Goal: Transaction & Acquisition: Obtain resource

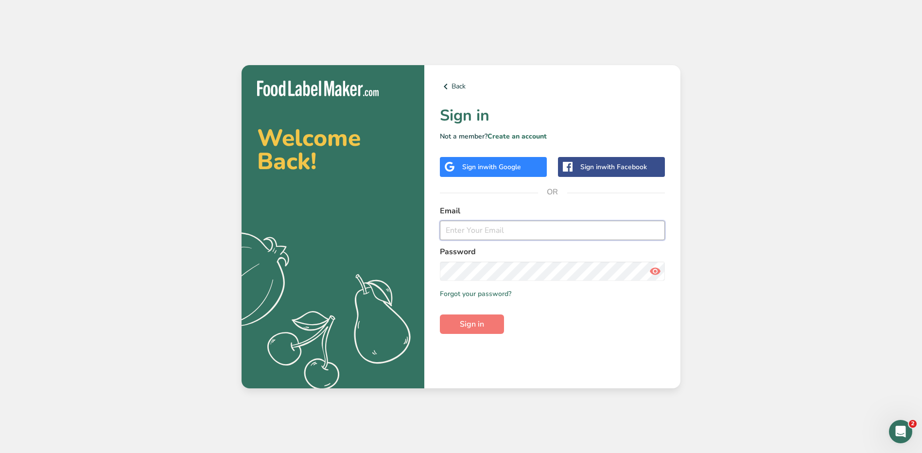
click at [470, 231] on input "email" at bounding box center [552, 230] width 225 height 19
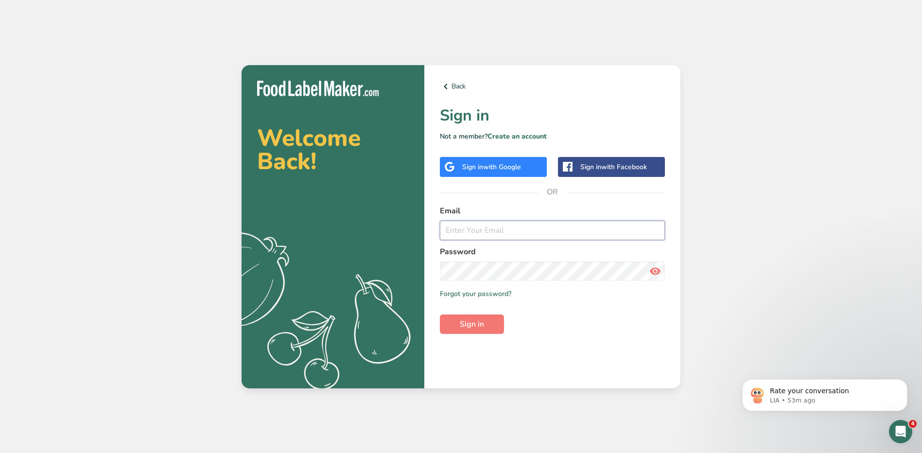
type input "[EMAIL_ADDRESS][PERSON_NAME][DOMAIN_NAME]"
click at [440, 315] on button "Sign in" at bounding box center [472, 324] width 64 height 19
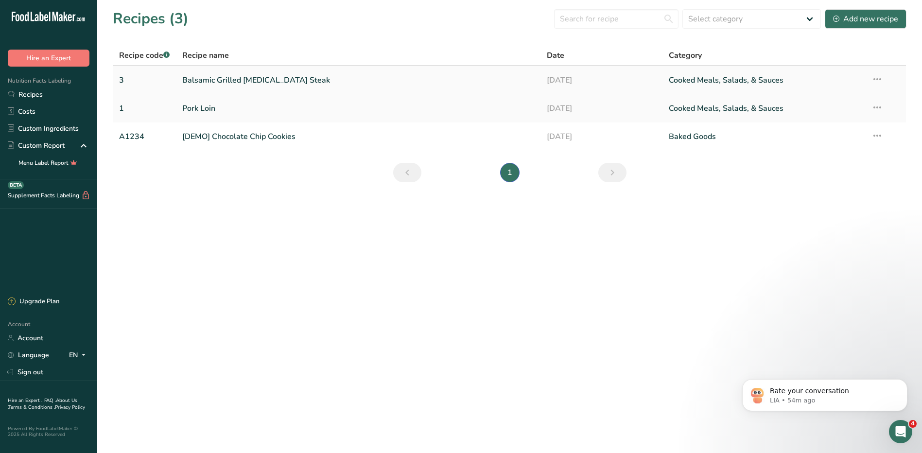
click at [211, 81] on link "Balsamic Grilled [MEDICAL_DATA] Steak" at bounding box center [359, 80] width 354 height 20
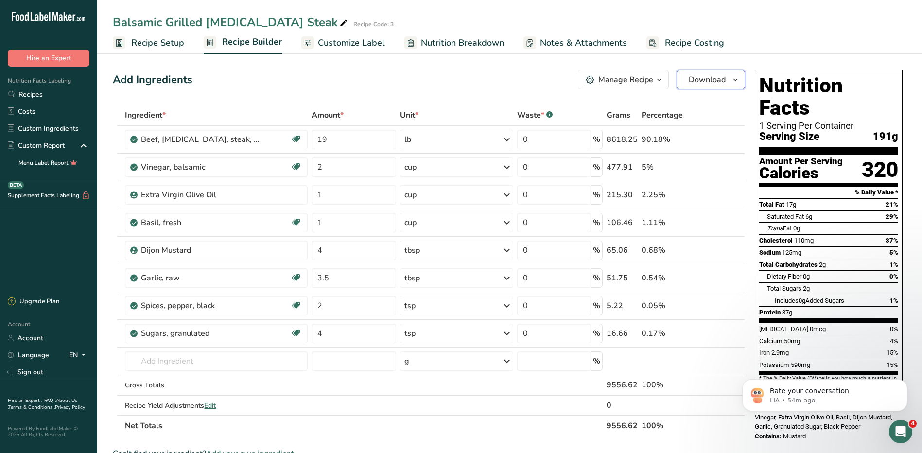
click at [721, 85] on span "Download" at bounding box center [707, 80] width 37 height 12
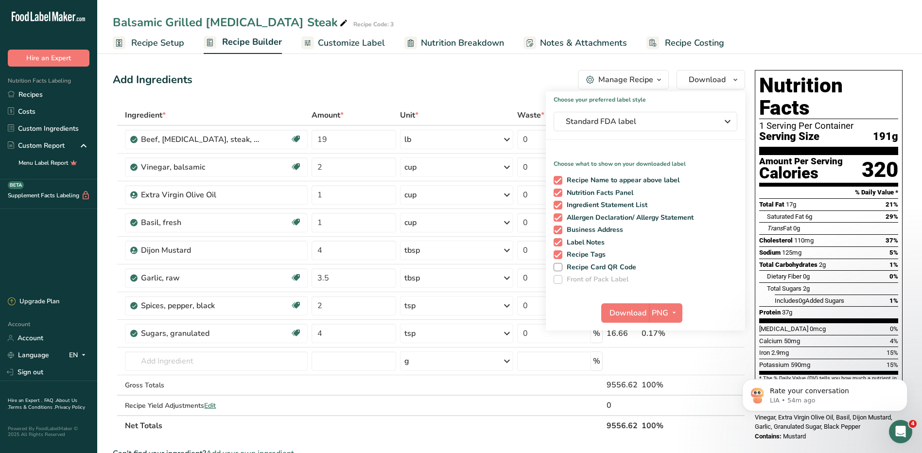
click at [441, 69] on div "Add Ingredients Manage Recipe Delete Recipe Duplicate Recipe Scale Recipe Save …" at bounding box center [432, 405] width 638 height 679
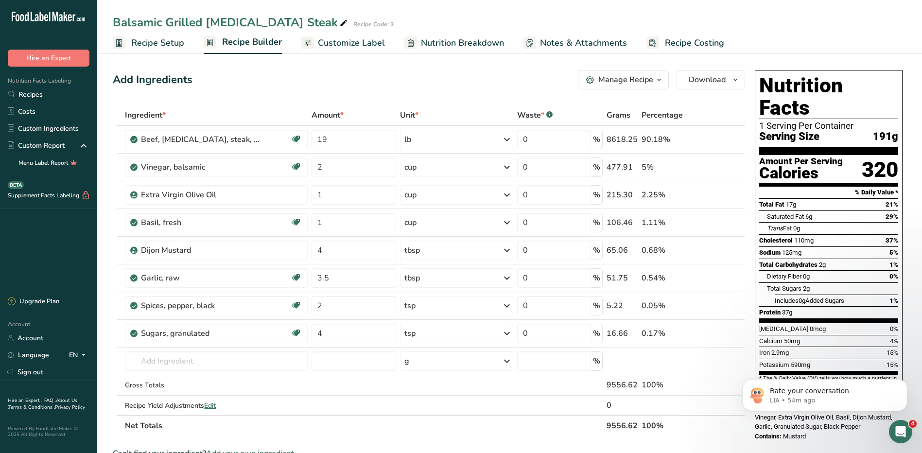
click at [341, 44] on span "Customize Label" at bounding box center [351, 42] width 67 height 13
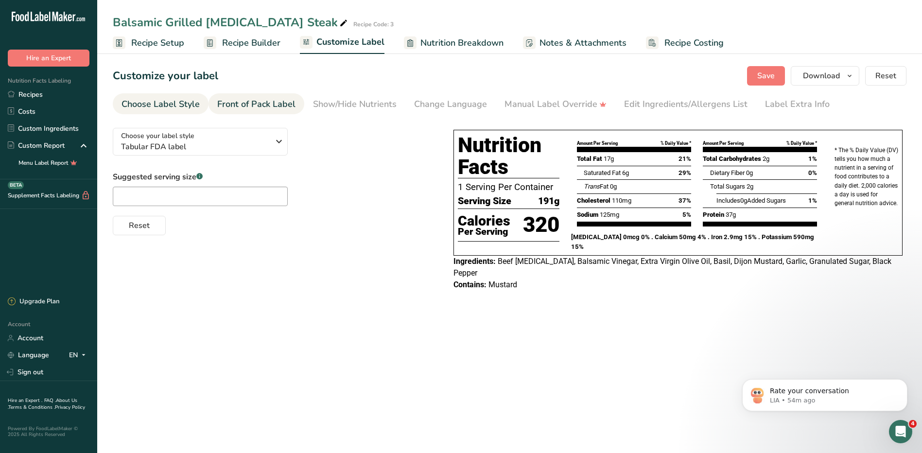
click at [241, 103] on div "Front of Pack Label" at bounding box center [256, 104] width 78 height 13
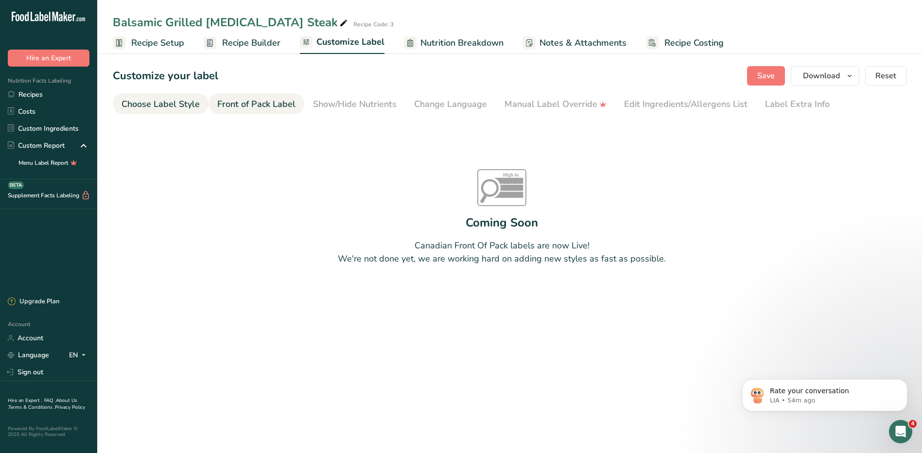
click at [179, 106] on div "Choose Label Style" at bounding box center [161, 104] width 78 height 13
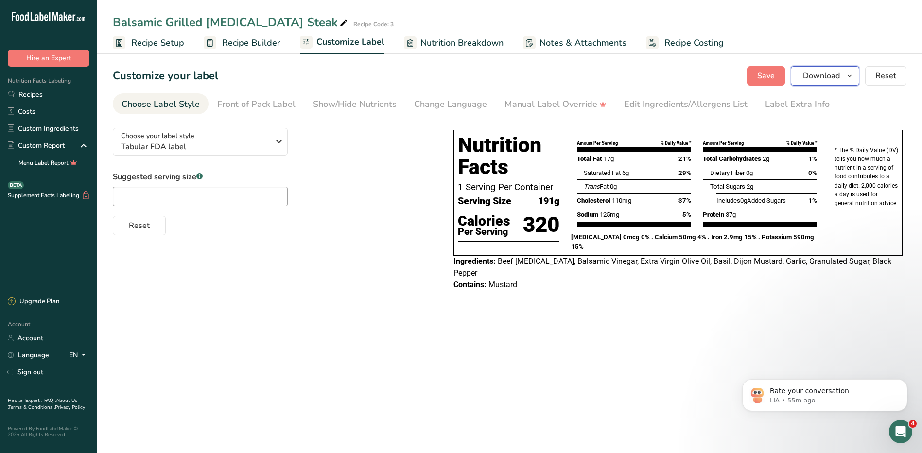
click at [823, 75] on span "Download" at bounding box center [821, 76] width 37 height 12
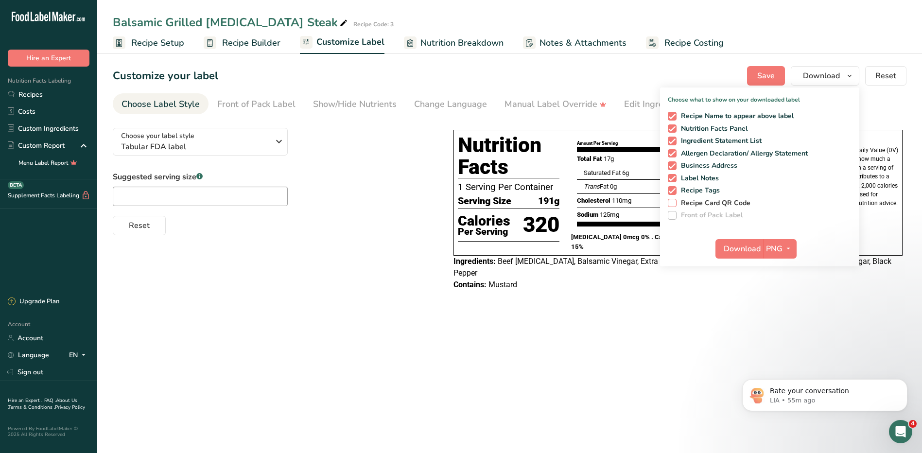
click at [677, 204] on span at bounding box center [672, 203] width 9 height 9
click at [674, 204] on input "Recipe Card QR Code" at bounding box center [671, 203] width 6 height 6
checkbox input "true"
click at [741, 247] on span "Download" at bounding box center [742, 249] width 37 height 12
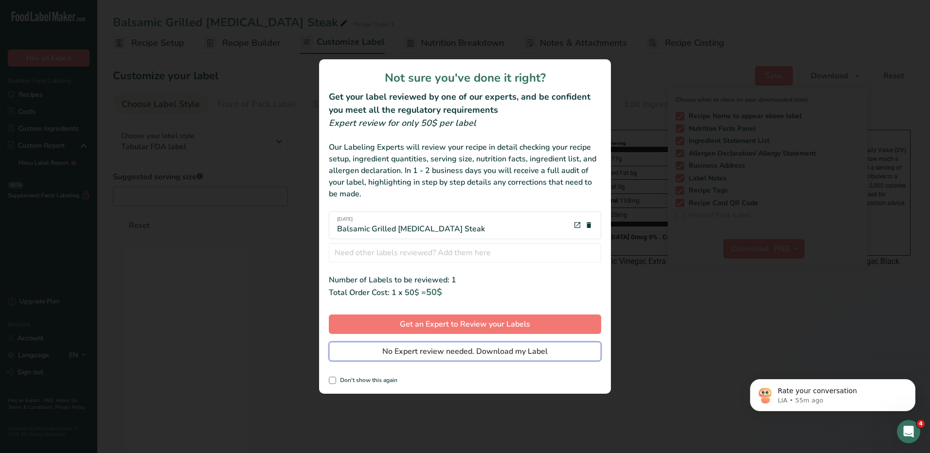
click at [447, 351] on span "No Expert review needed. Download my Label" at bounding box center [464, 352] width 165 height 12
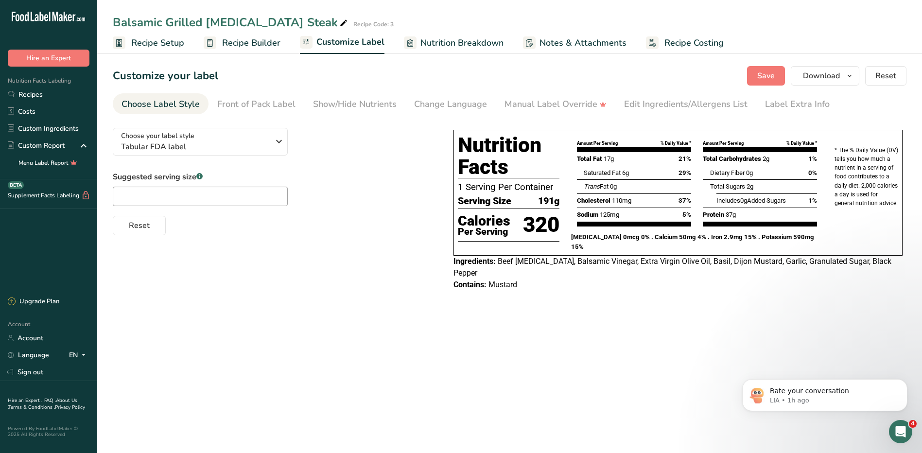
click at [907, 434] on div "Open Intercom Messenger" at bounding box center [901, 432] width 32 height 32
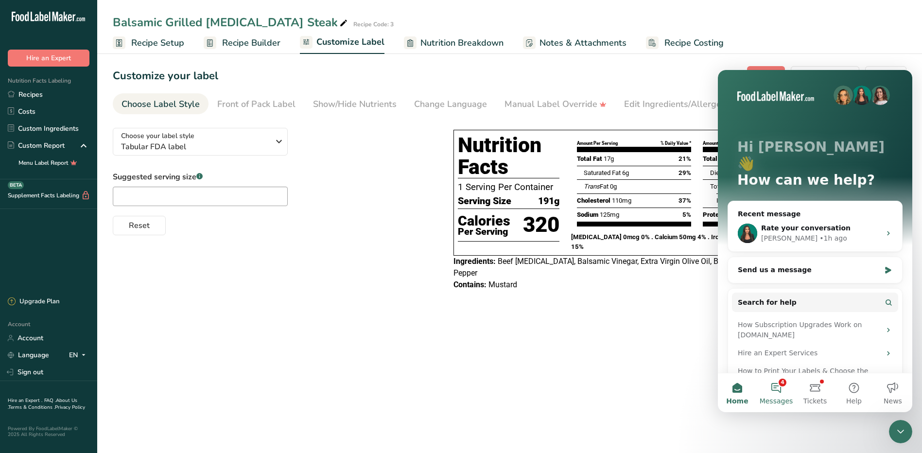
click at [783, 380] on button "4 Messages" at bounding box center [776, 392] width 39 height 39
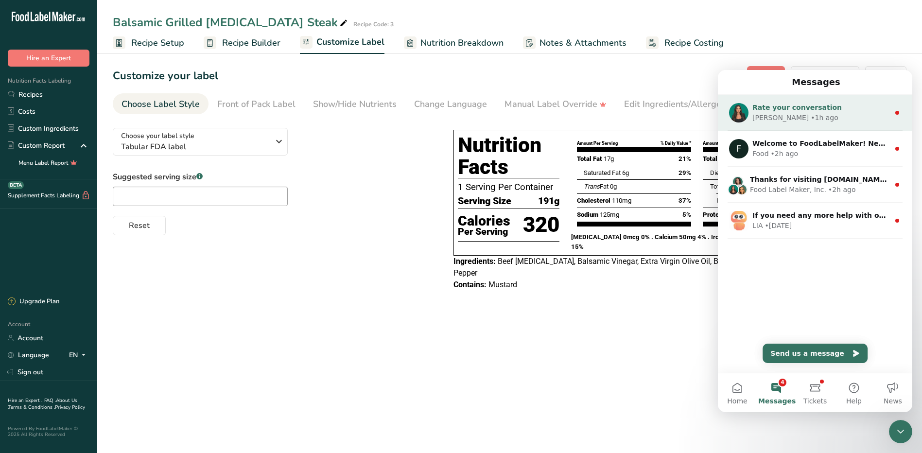
click at [752, 123] on div "Rate your conversation [PERSON_NAME] • 1h ago" at bounding box center [815, 113] width 195 height 36
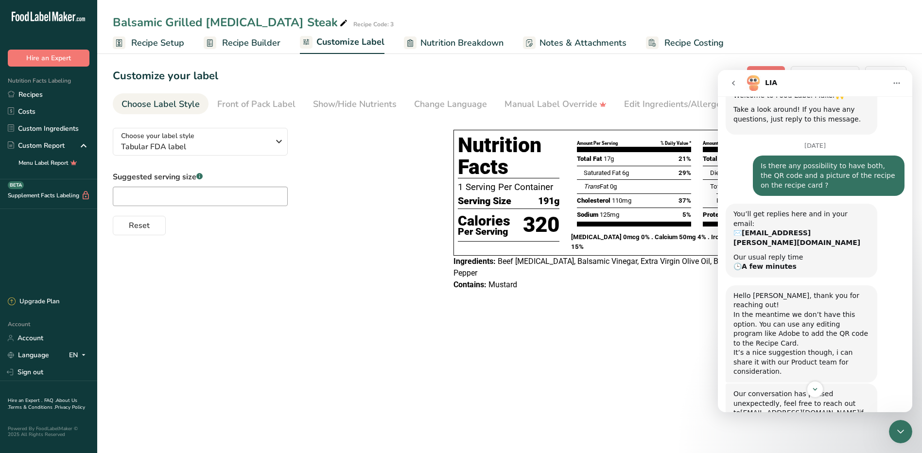
scroll to position [114, 0]
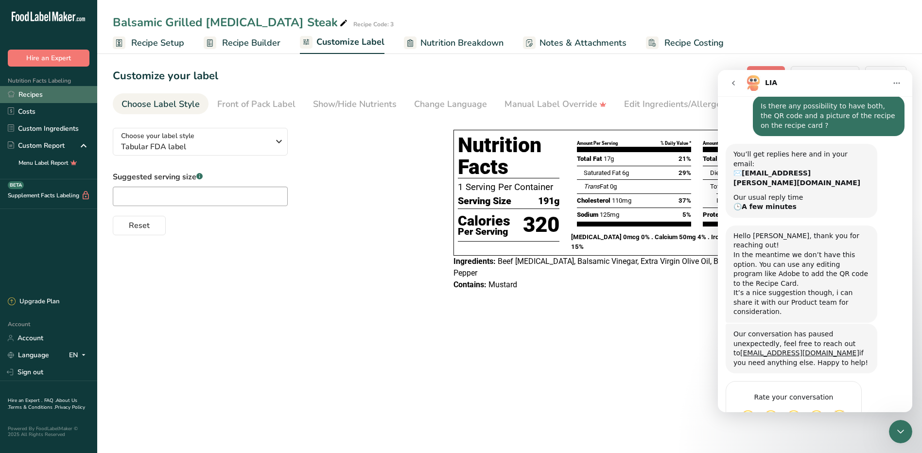
click at [22, 90] on link "Recipes" at bounding box center [48, 94] width 97 height 17
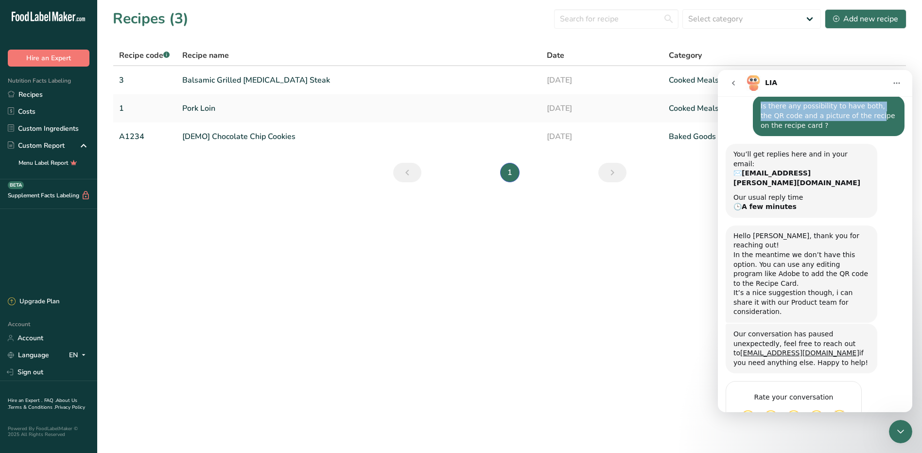
scroll to position [106, 0]
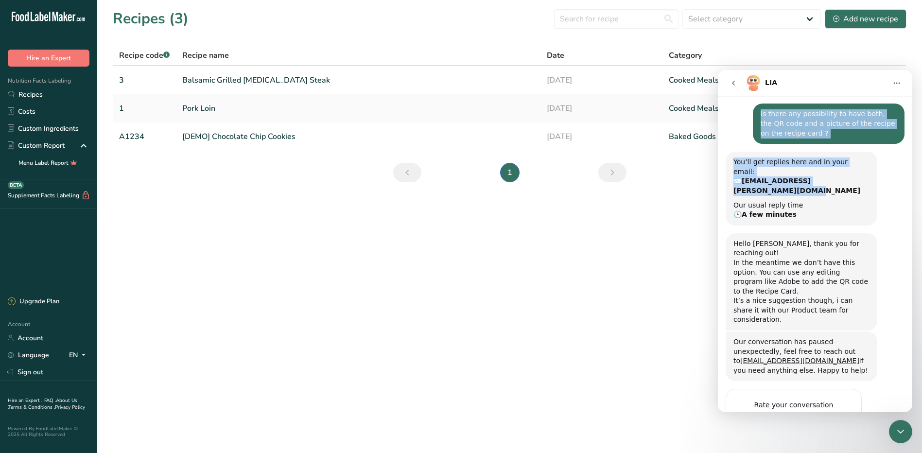
drag, startPoint x: 840, startPoint y: 82, endPoint x: 854, endPoint y: 176, distance: 95.0
click at [854, 176] on div "LIA Ask us anything, or share your feedback. Hey [PERSON_NAME] 👋 Welcome to Foo…" at bounding box center [815, 241] width 195 height 342
click at [730, 85] on icon "go back" at bounding box center [734, 83] width 8 height 8
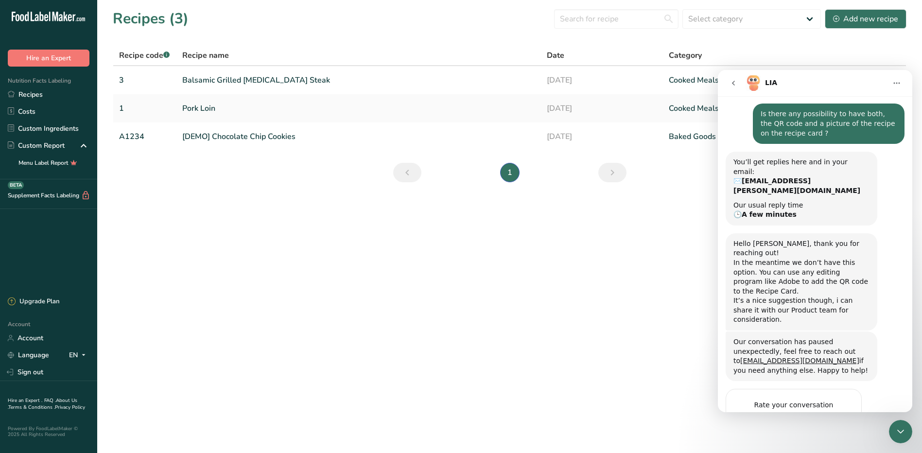
scroll to position [0, 0]
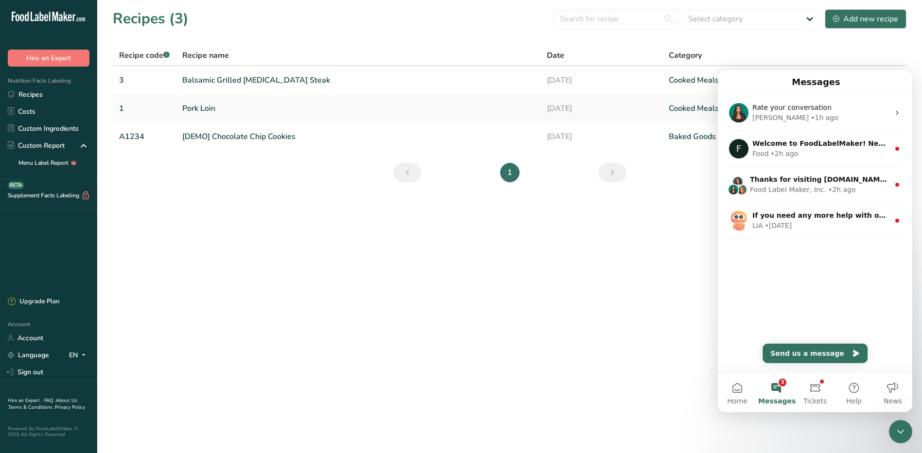
click at [730, 86] on div "Messages" at bounding box center [816, 82] width 182 height 17
click at [778, 398] on span "Messages" at bounding box center [777, 401] width 37 height 7
click at [895, 432] on div "Close Intercom Messenger" at bounding box center [900, 431] width 23 height 23
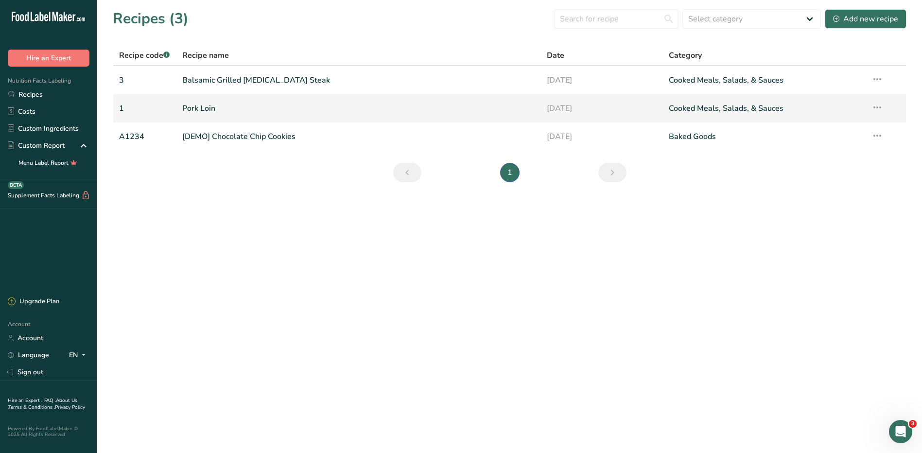
click at [875, 110] on icon at bounding box center [878, 108] width 12 height 18
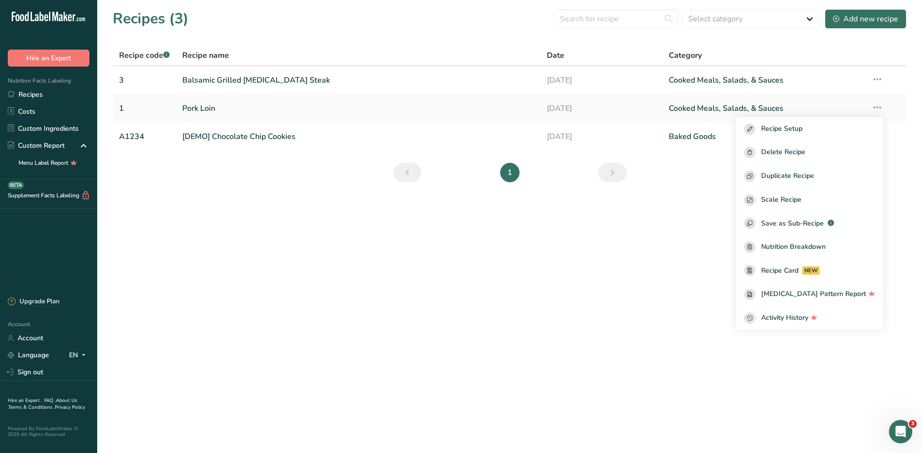
click at [899, 428] on icon "Open Intercom Messenger" at bounding box center [901, 432] width 16 height 16
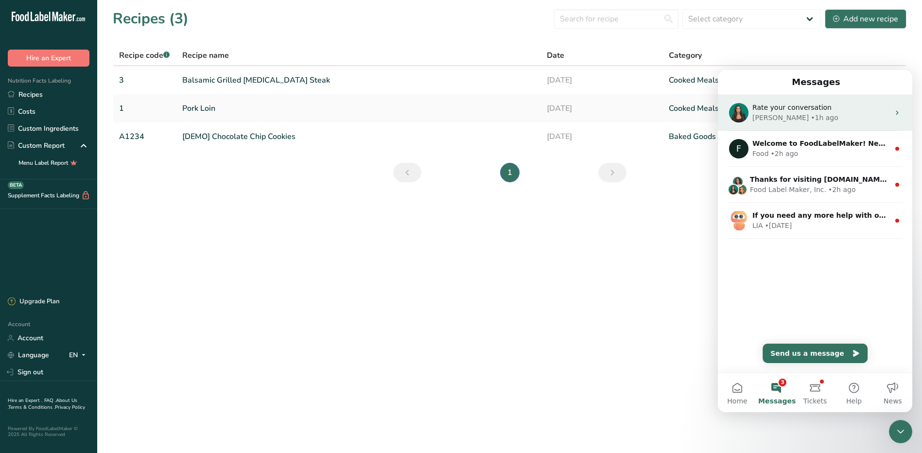
click at [811, 118] on div "• 1h ago" at bounding box center [825, 118] width 28 height 10
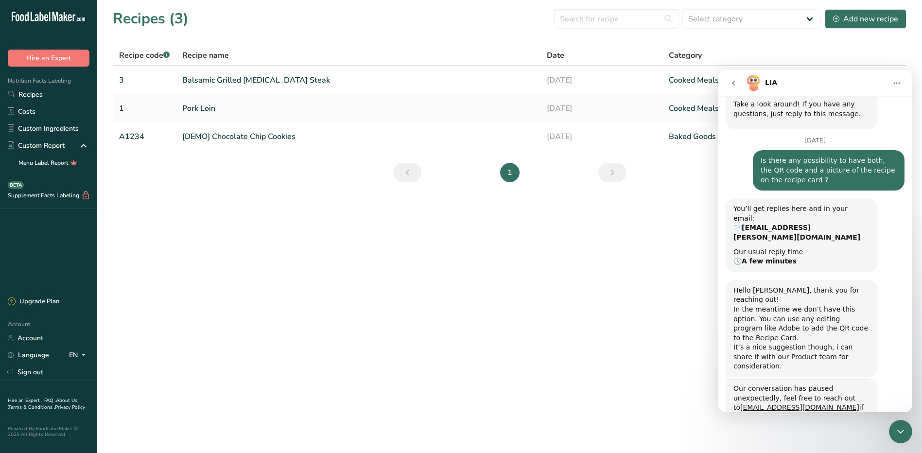
scroll to position [114, 0]
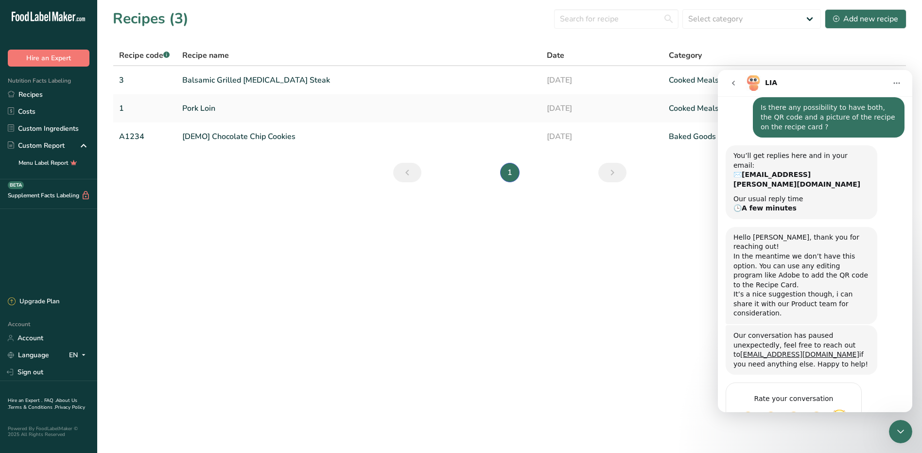
click at [843, 410] on span "Amazing" at bounding box center [840, 419] width 18 height 18
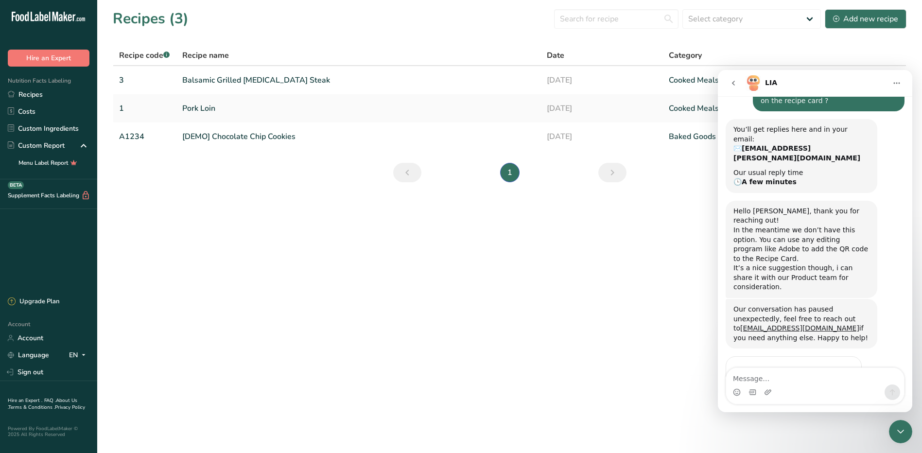
scroll to position [175, 0]
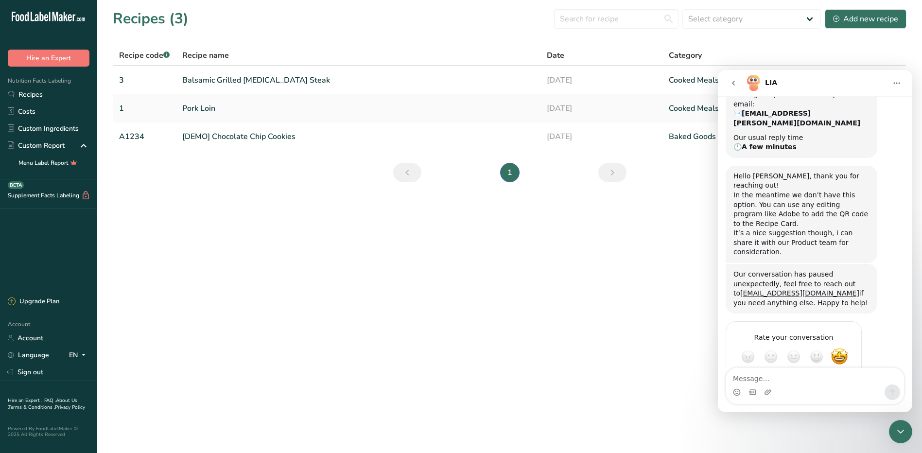
click at [834, 384] on textarea "Message…" at bounding box center [815, 376] width 178 height 17
type textarea "is"
click at [652, 389] on main "Recipes (3) Select category All Baked Goods [GEOGRAPHIC_DATA] Confectionery Coo…" at bounding box center [461, 226] width 922 height 453
click at [736, 81] on icon "go back" at bounding box center [734, 83] width 8 height 8
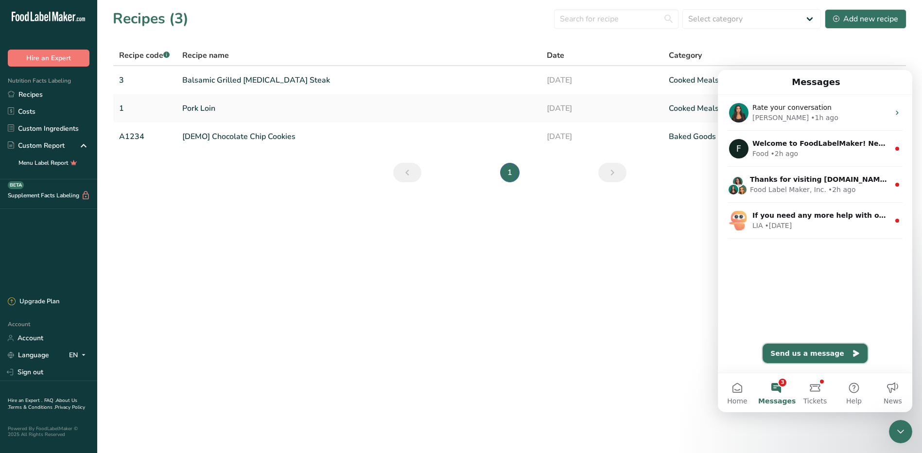
click at [815, 350] on button "Send us a message" at bounding box center [815, 353] width 105 height 19
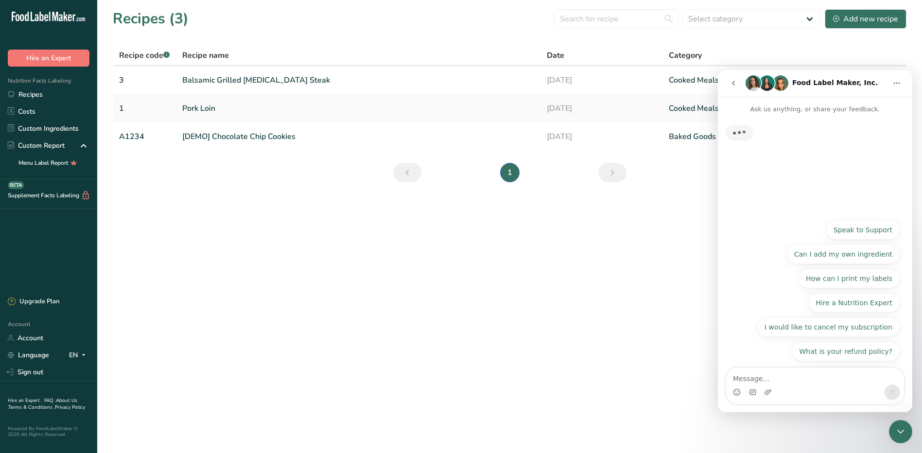
click at [805, 376] on textarea "Message…" at bounding box center [815, 376] width 178 height 17
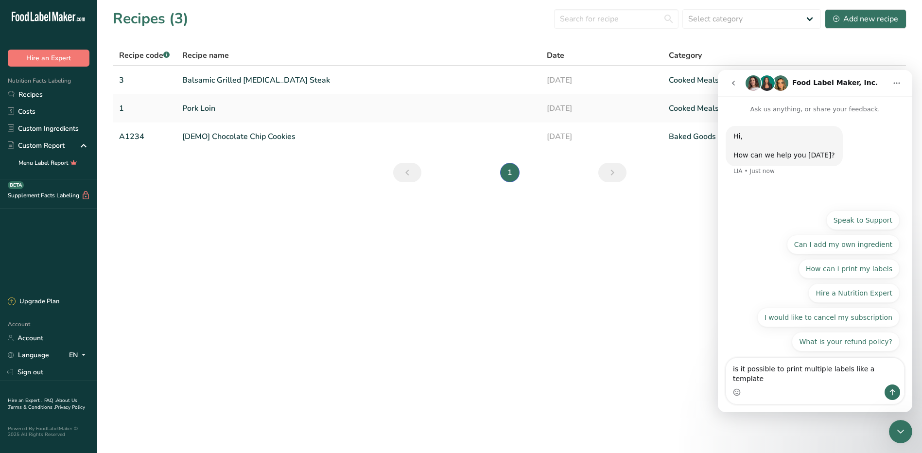
type textarea "is it possible to print multiple labels like a template?"
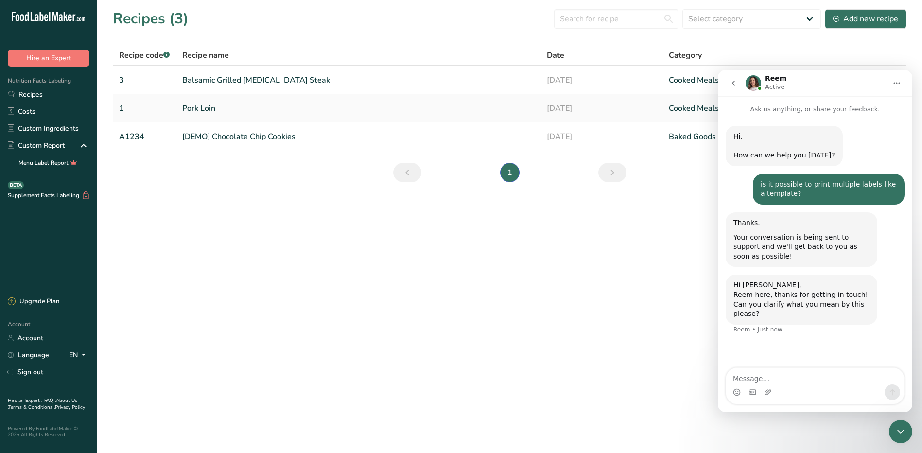
click at [767, 377] on textarea "Message…" at bounding box center [815, 376] width 178 height 17
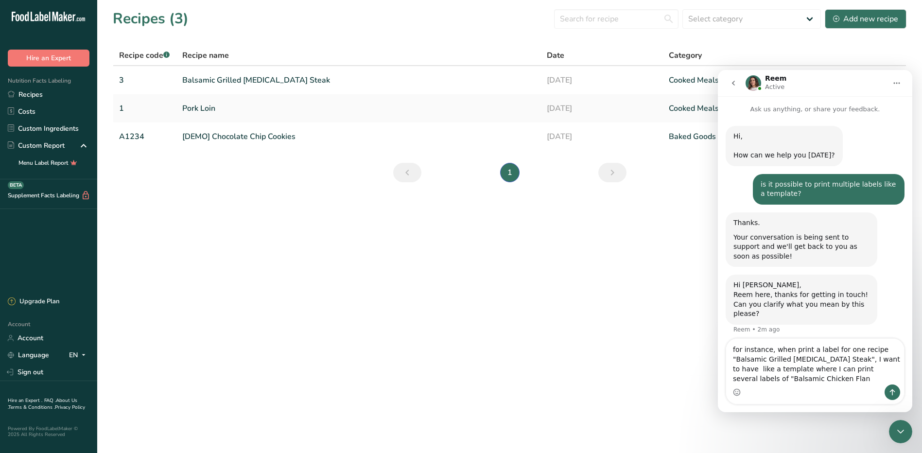
scroll to position [6, 0]
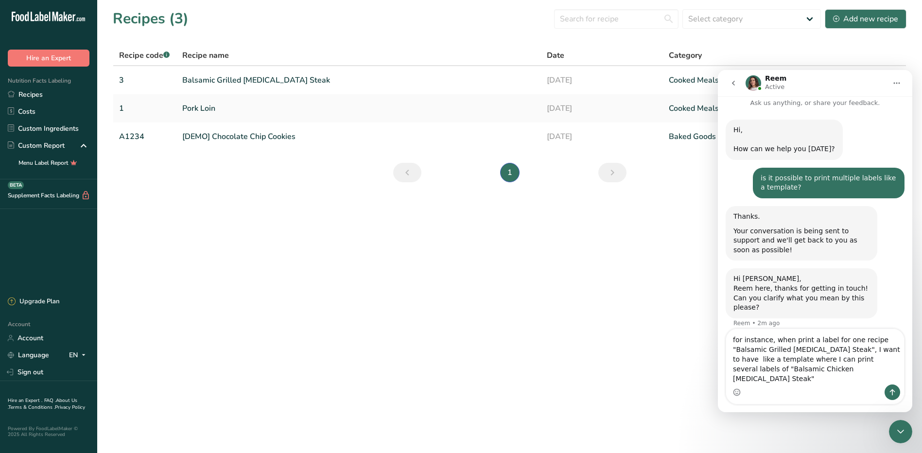
click at [790, 351] on textarea "for instance, when print a label for one recipe "Balsamic Grilled [MEDICAL_DATA…" at bounding box center [815, 356] width 178 height 55
click at [804, 378] on textarea "for instance, when I print a label for one recipe "Balsamic Grilled [MEDICAL_DA…" at bounding box center [815, 356] width 178 height 55
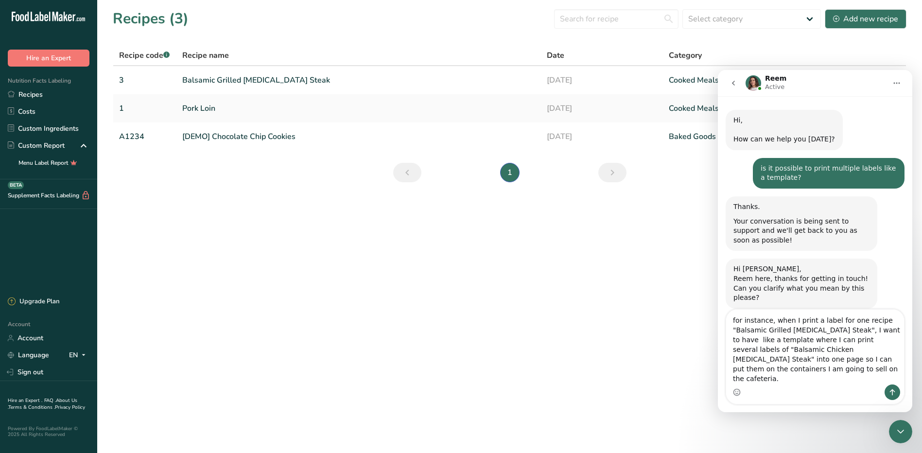
type textarea "for instance, when I print a label for one recipe "Balsamic Grilled [MEDICAL_DA…"
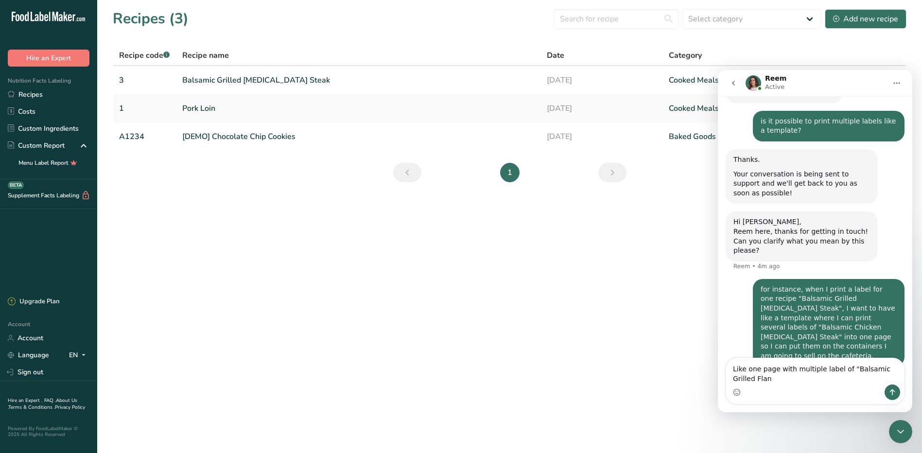
scroll to position [73, 0]
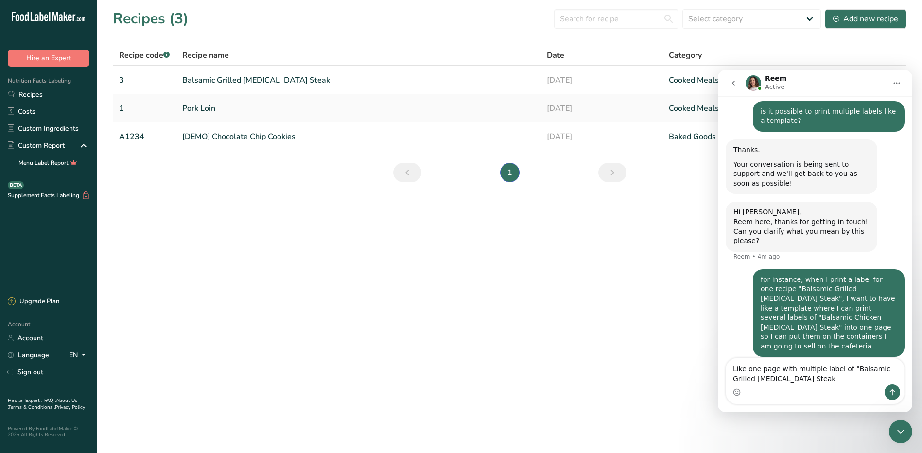
type textarea "Like one page with multiple label of "Balsamic Grilled [MEDICAL_DATA] Steak""
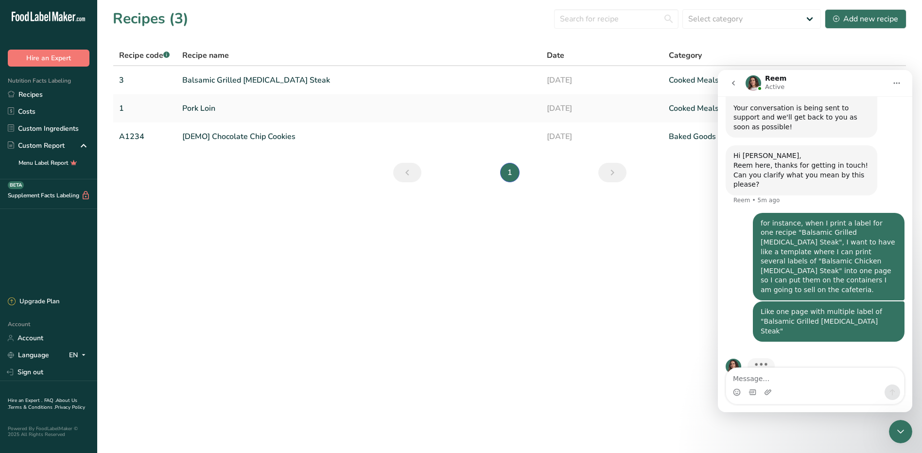
scroll to position [132, 0]
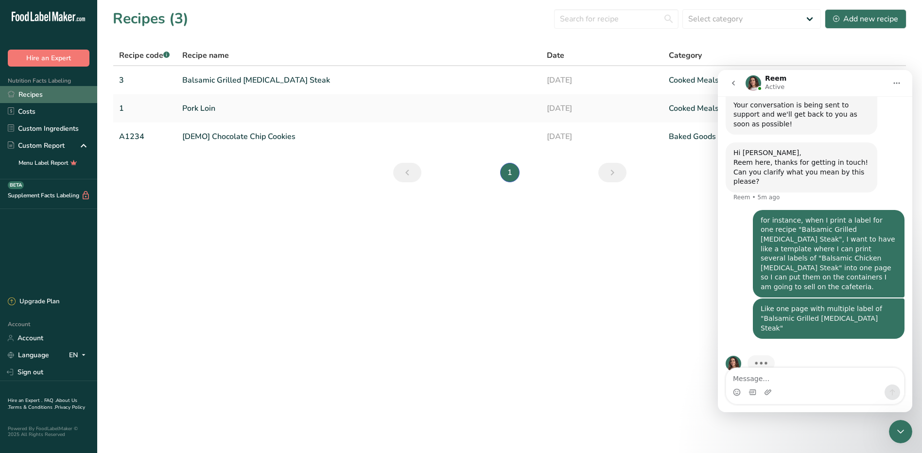
click at [39, 96] on link "Recipes" at bounding box center [48, 94] width 97 height 17
click at [43, 98] on link "Recipes" at bounding box center [48, 94] width 97 height 17
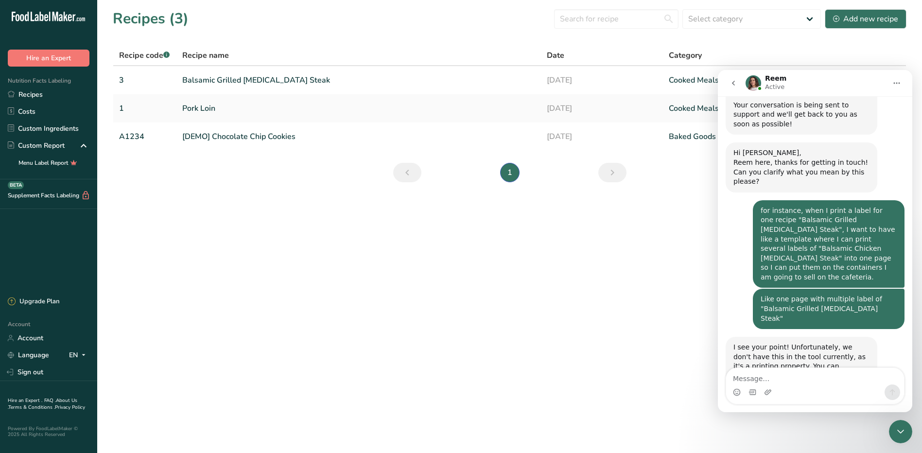
scroll to position [181, 0]
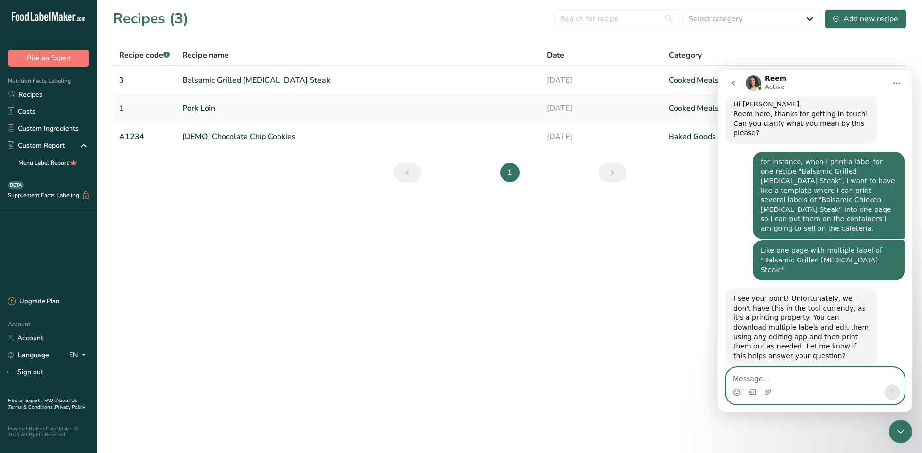
click at [763, 373] on textarea "Message…" at bounding box center [815, 376] width 178 height 17
click at [734, 377] on textarea "Understood. Thank you" at bounding box center [815, 376] width 178 height 17
drag, startPoint x: 816, startPoint y: 378, endPoint x: 778, endPoint y: 379, distance: 38.4
click at [778, 379] on textarea "Yes, this helps. Understood. Thank you" at bounding box center [815, 376] width 178 height 17
type textarea "Yes, this helps. Thank you"
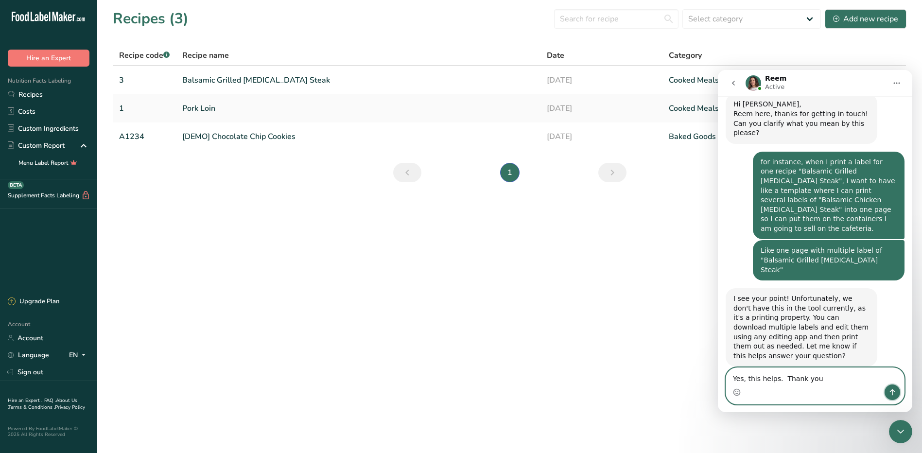
click at [895, 395] on icon "Send a message…" at bounding box center [893, 393] width 8 height 8
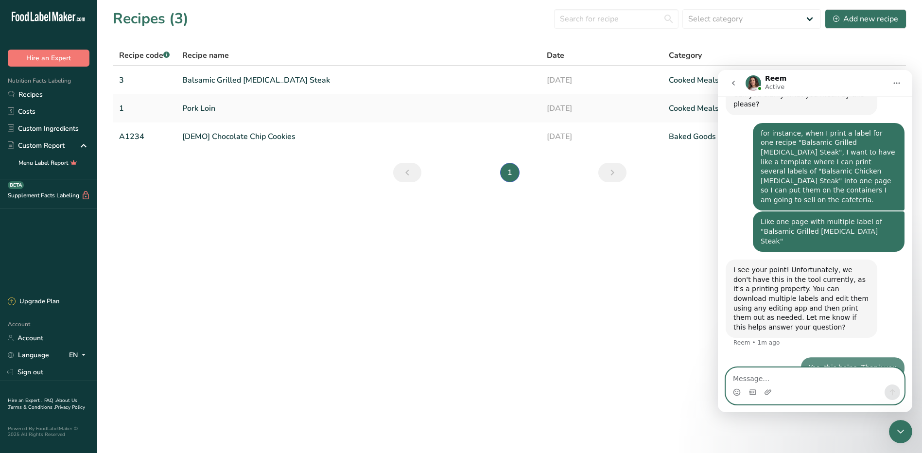
scroll to position [210, 0]
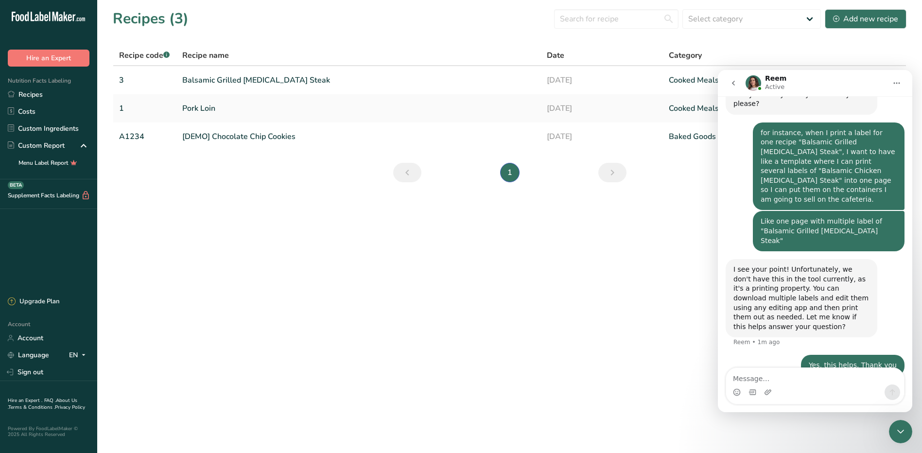
click at [729, 82] on button "go back" at bounding box center [734, 83] width 18 height 18
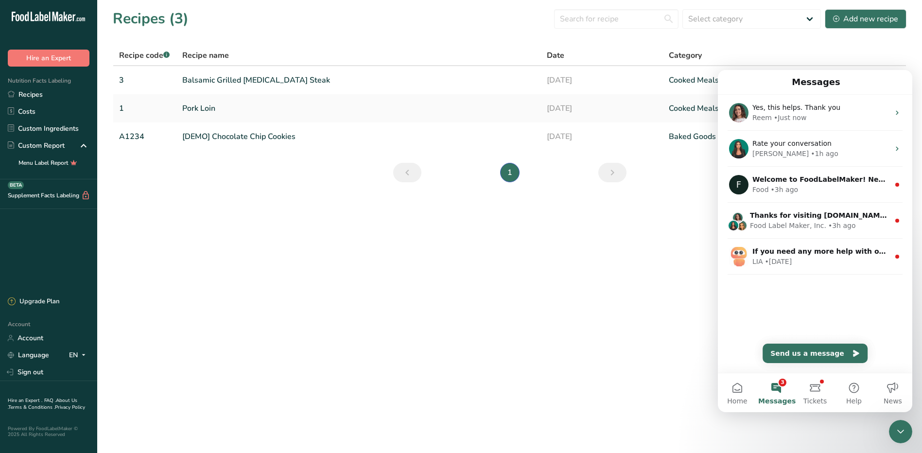
scroll to position [0, 0]
click at [674, 83] on link "Cooked Meals, Salads, & Sauces" at bounding box center [764, 80] width 191 height 20
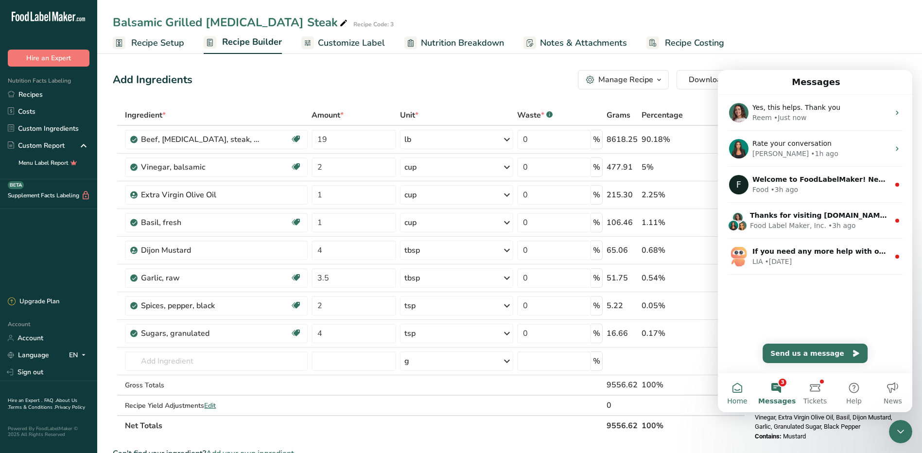
click at [741, 385] on button "Home" at bounding box center [737, 392] width 39 height 39
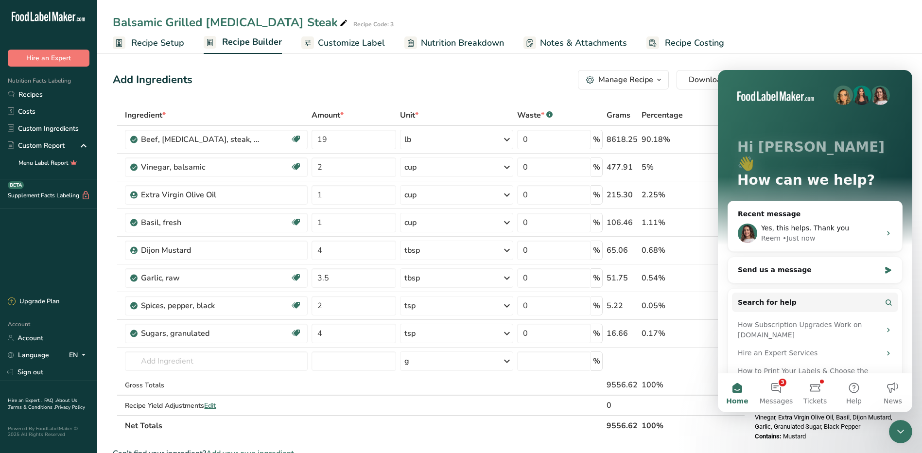
click at [854, 60] on section "Add Ingredients Manage Recipe Delete Recipe Duplicate Recipe Scale Recipe Save …" at bounding box center [509, 406] width 825 height 710
click at [702, 89] on button "Download" at bounding box center [711, 79] width 69 height 19
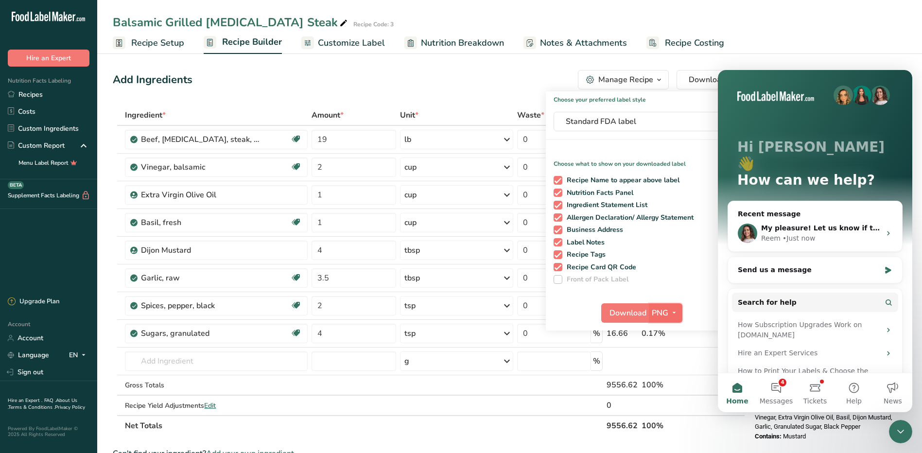
click at [657, 310] on span "PNG" at bounding box center [660, 313] width 17 height 12
click at [669, 381] on link "PDF" at bounding box center [667, 381] width 31 height 16
click at [628, 315] on span "Download" at bounding box center [628, 313] width 37 height 12
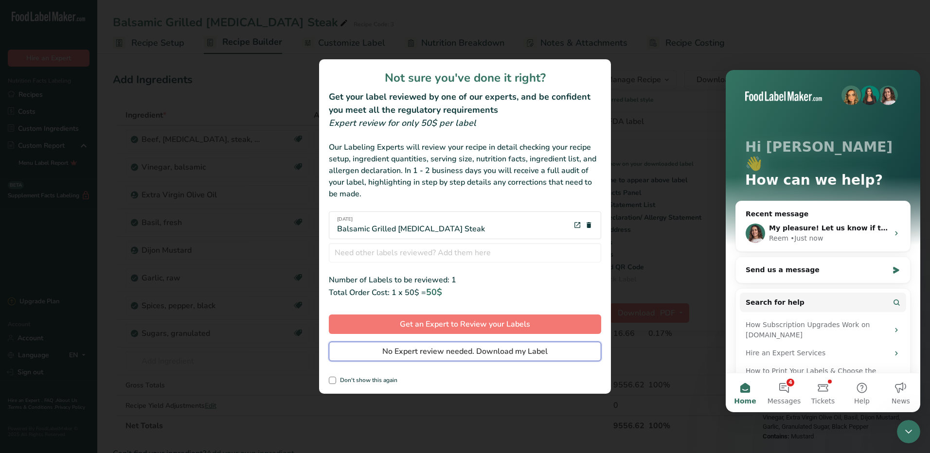
click at [458, 354] on span "No Expert review needed. Download my Label" at bounding box center [464, 352] width 165 height 12
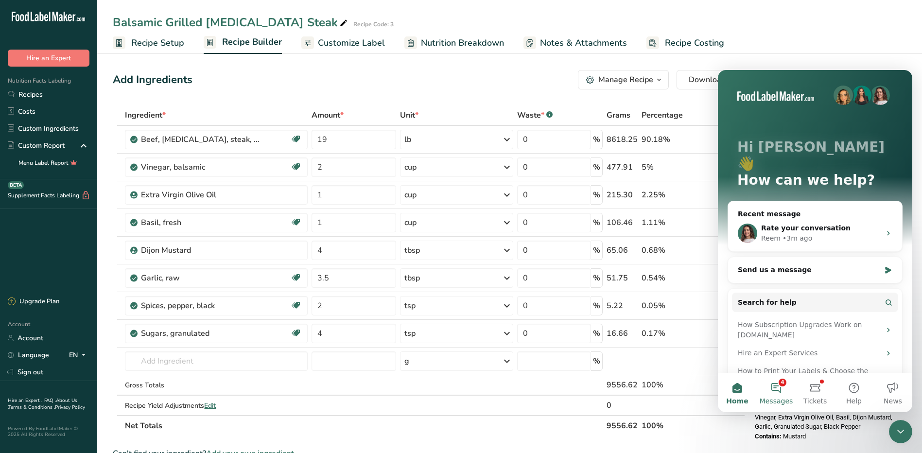
click at [778, 399] on span "Messages" at bounding box center [777, 401] width 34 height 7
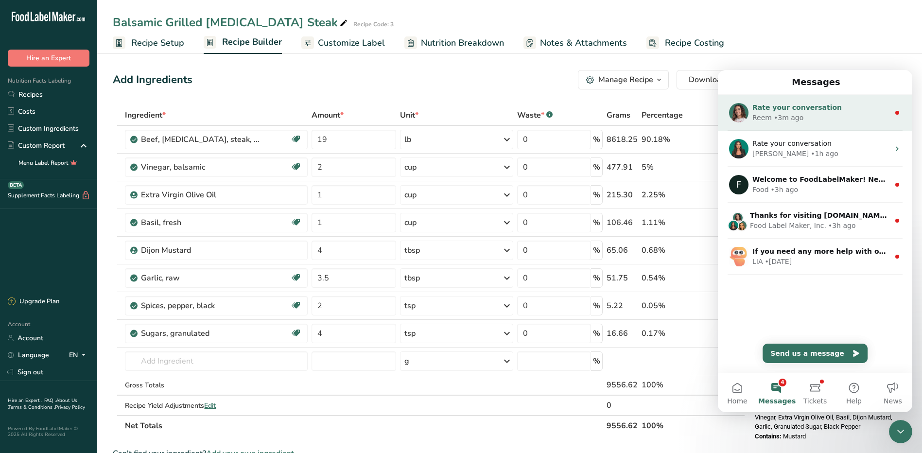
click at [806, 112] on div "Rate your conversation" at bounding box center [821, 108] width 137 height 10
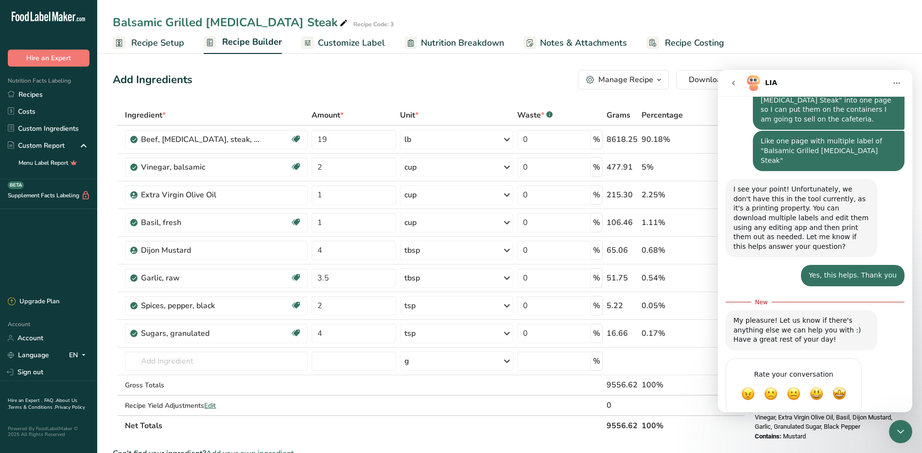
scroll to position [295, 0]
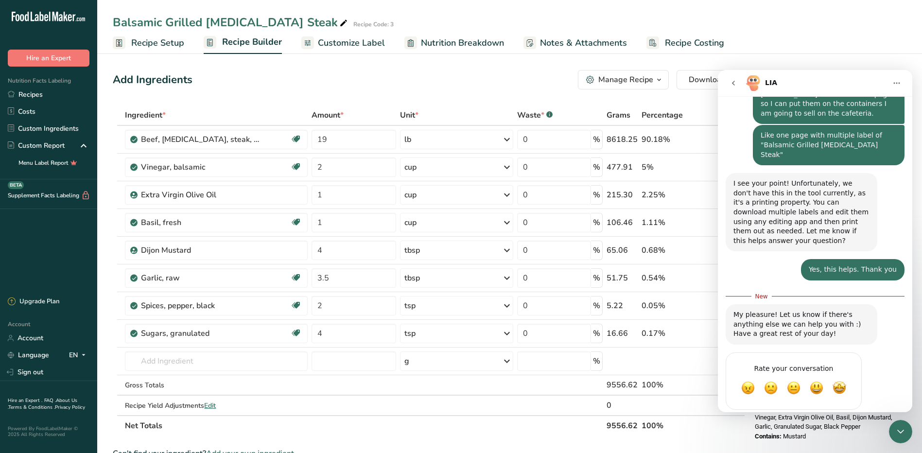
click at [397, 73] on div "Add Ingredients Manage Recipe Delete Recipe Duplicate Recipe Scale Recipe Save …" at bounding box center [429, 79] width 633 height 19
click at [107, 106] on section "Add Ingredients Manage Recipe Delete Recipe Duplicate Recipe Scale Recipe Save …" at bounding box center [509, 406] width 825 height 710
click at [335, 44] on span "Customize Label" at bounding box center [351, 42] width 67 height 13
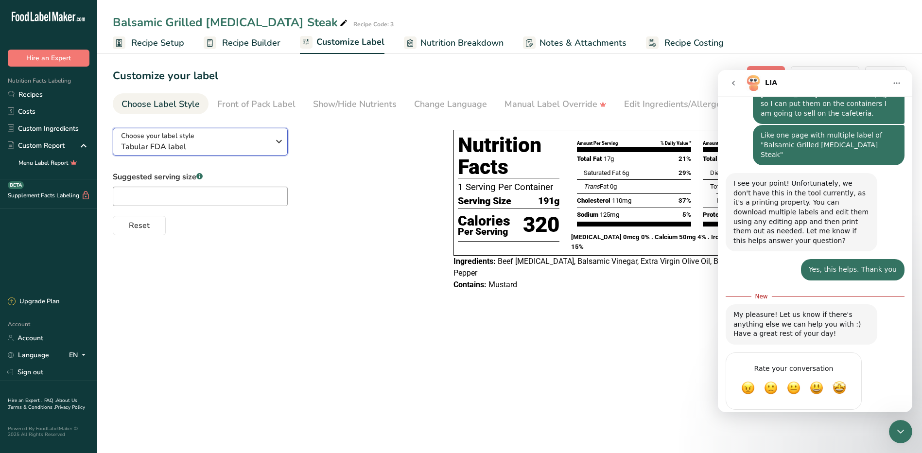
click at [272, 142] on div "Choose your label style Tabular FDA label" at bounding box center [199, 142] width 156 height 22
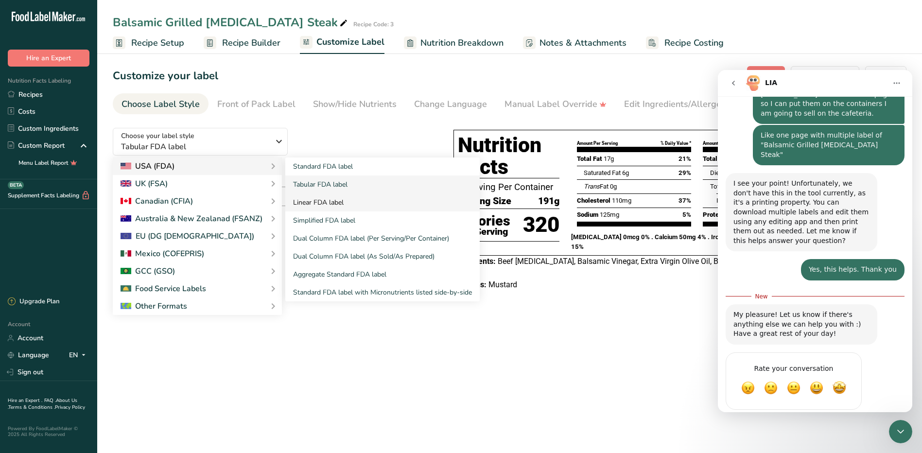
click at [324, 203] on link "Linear FDA label" at bounding box center [382, 203] width 195 height 18
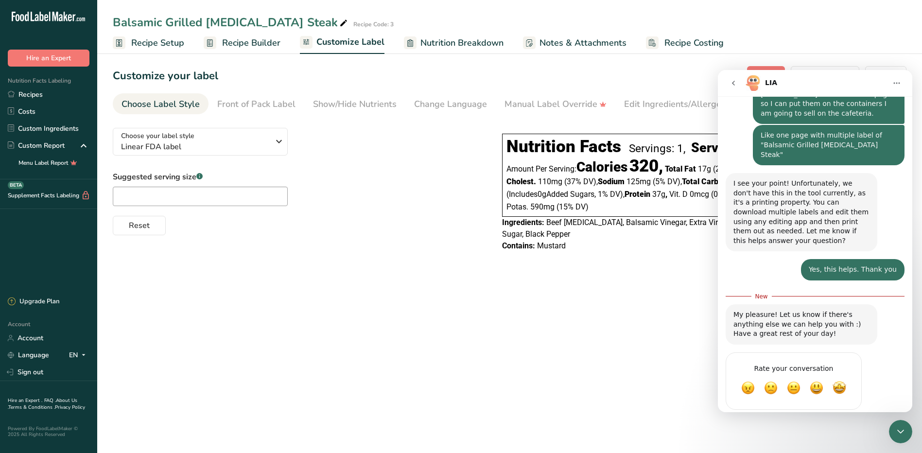
click at [733, 84] on icon "go back" at bounding box center [734, 83] width 8 height 8
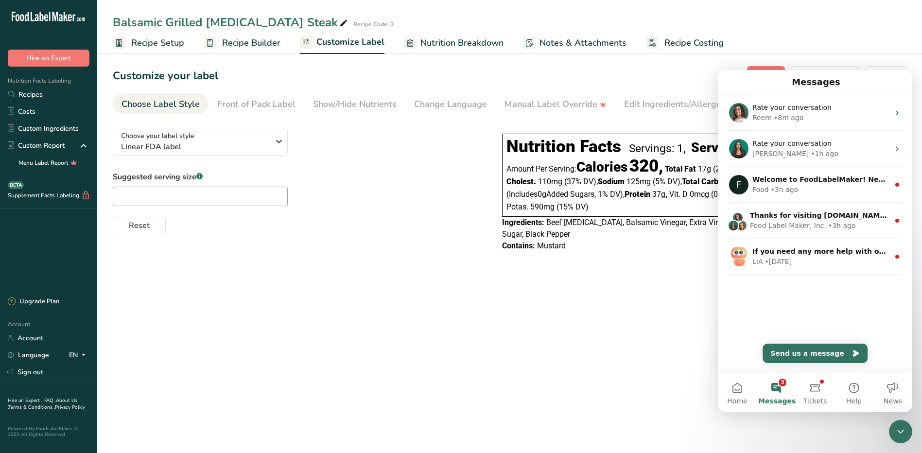
click at [638, 280] on main "Balsamic Grilled [MEDICAL_DATA] Steak Recipe Code: 3 Recipe Setup Recipe Builde…" at bounding box center [461, 226] width 922 height 453
click at [736, 395] on button "Home" at bounding box center [737, 392] width 39 height 39
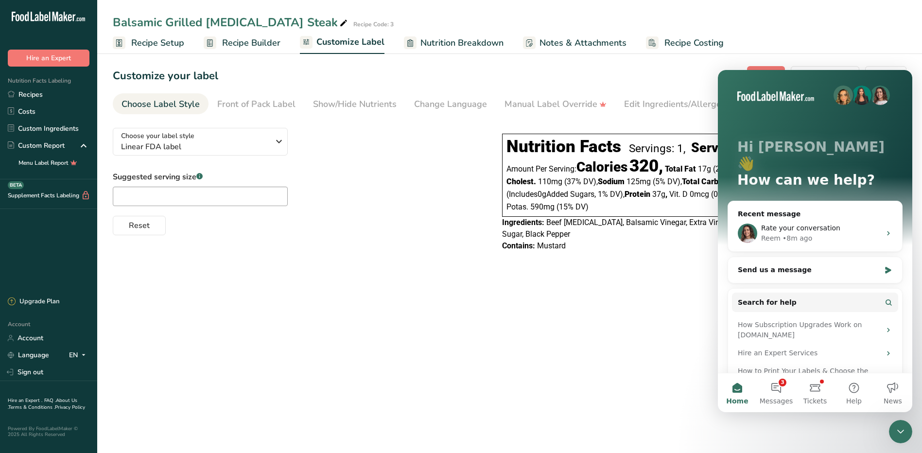
click at [904, 427] on icon "Close Intercom Messenger" at bounding box center [901, 432] width 12 height 12
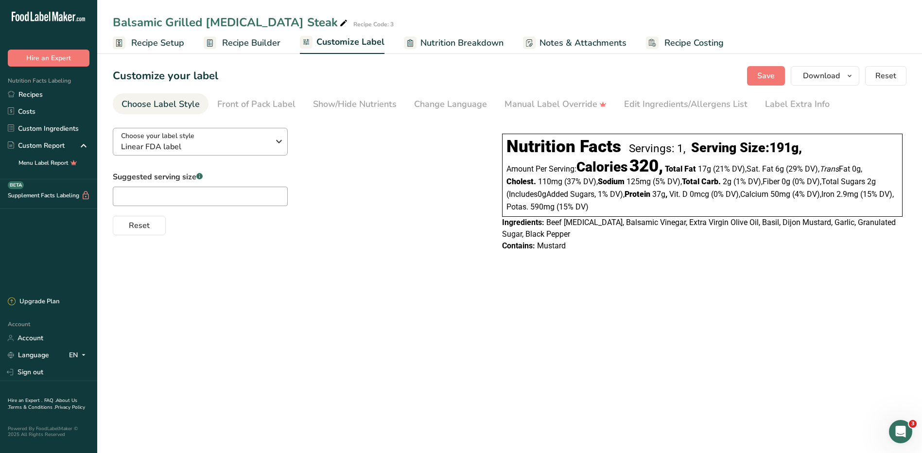
click at [221, 147] on span "Linear FDA label" at bounding box center [195, 147] width 148 height 12
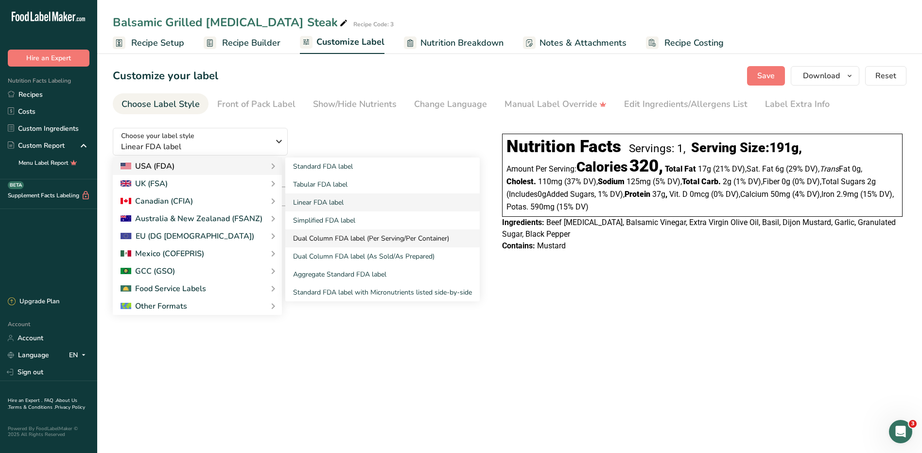
click at [326, 237] on link "Dual Column FDA label (Per Serving/Per Container)" at bounding box center [382, 239] width 195 height 18
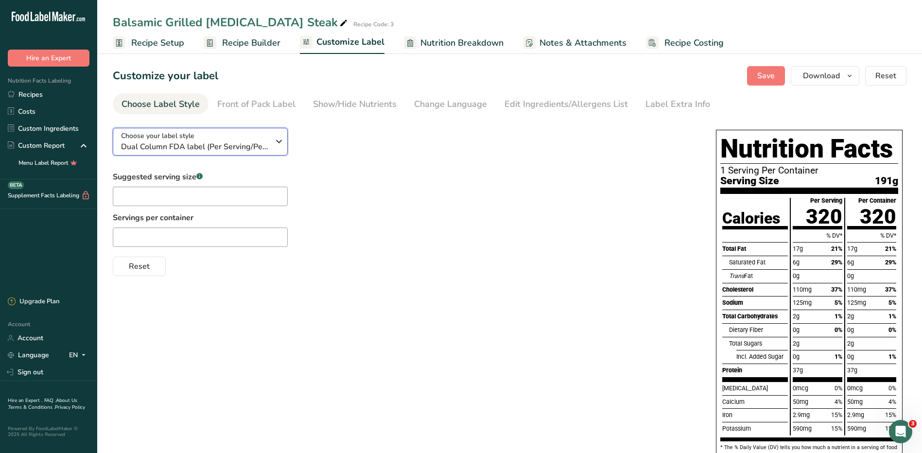
click at [253, 140] on div "Choose your label style Dual Column FDA label (Per Serving/Per Container)" at bounding box center [195, 142] width 148 height 22
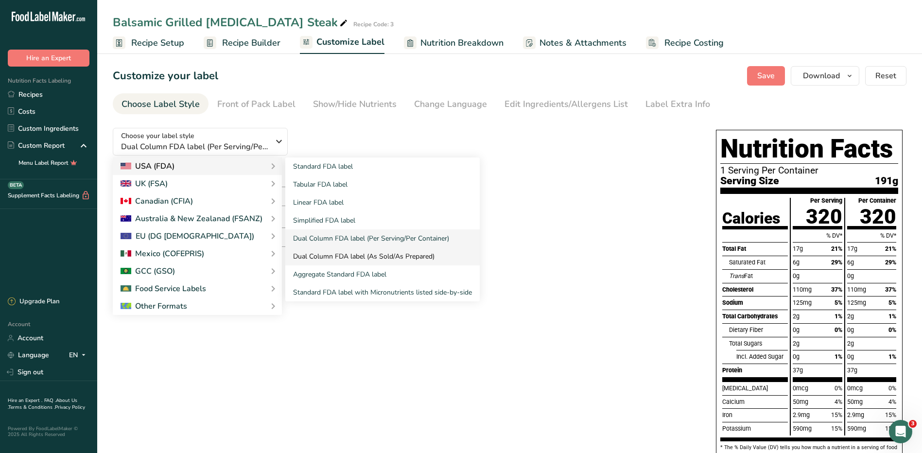
click at [366, 257] on link "Dual Column FDA label (As Sold/As Prepared)" at bounding box center [382, 257] width 195 height 18
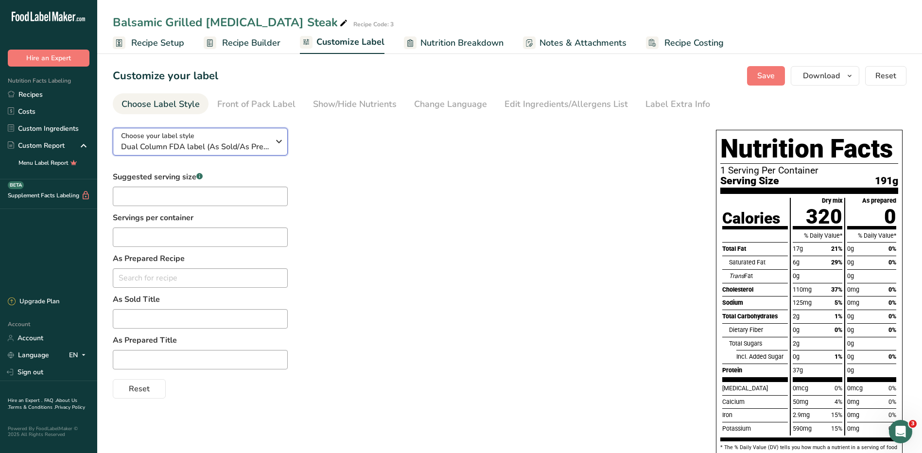
click at [270, 139] on div "Choose your label style Dual Column FDA label (As Sold/As Prepared)" at bounding box center [199, 142] width 156 height 22
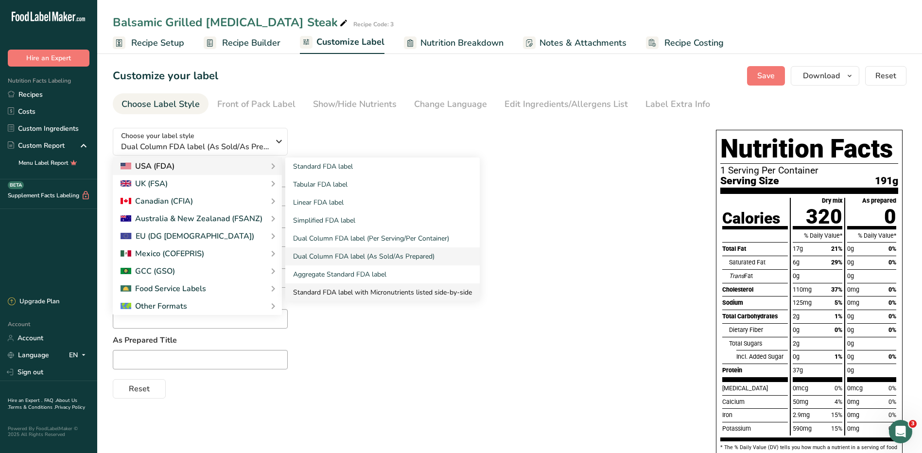
click at [357, 291] on link "Standard FDA label with Micronutrients listed side-by-side" at bounding box center [382, 292] width 195 height 18
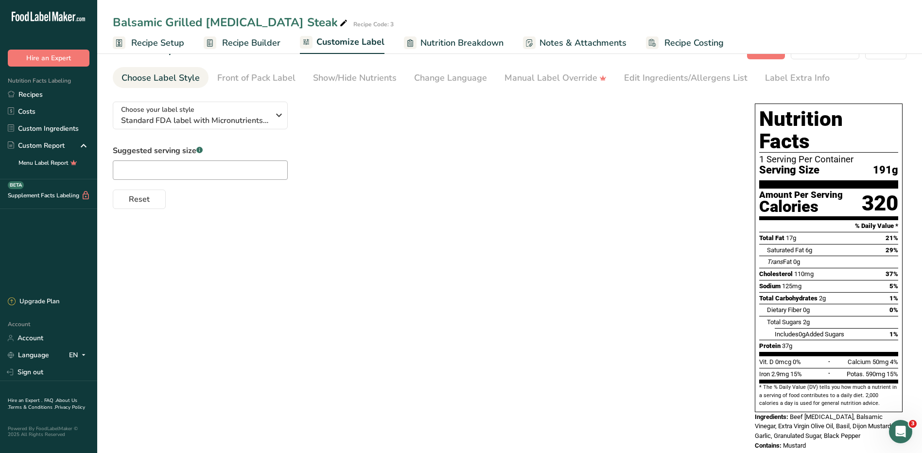
scroll to position [27, 0]
